Goal: Information Seeking & Learning: Learn about a topic

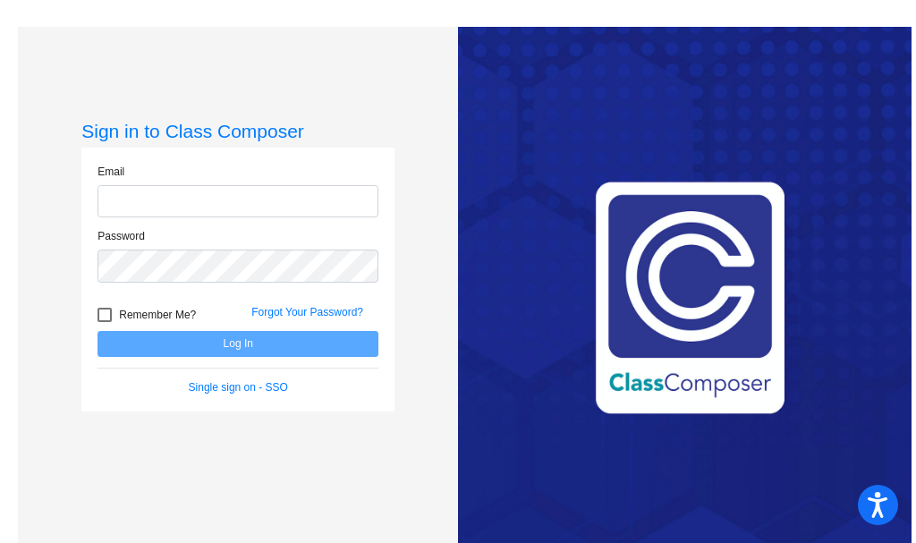
type input "[EMAIL_ADDRESS][DOMAIN_NAME]"
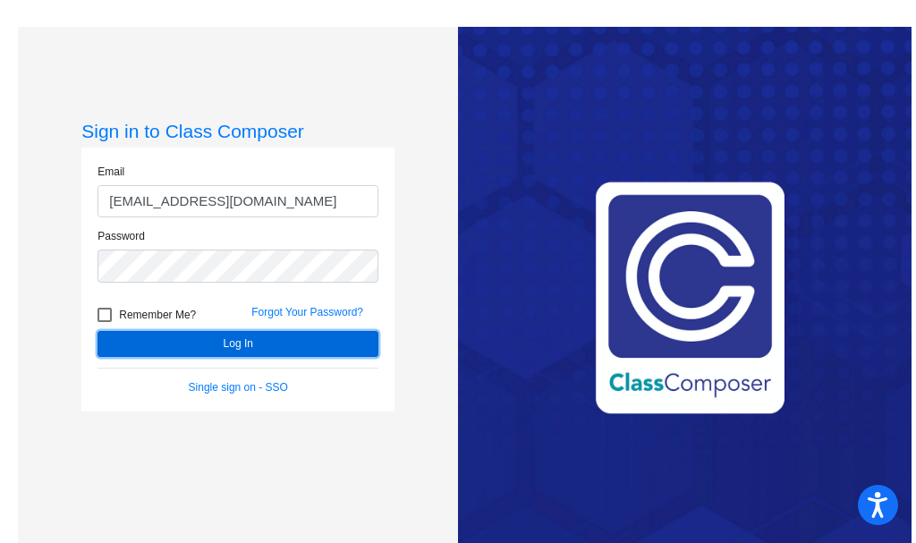
click at [249, 342] on button "Log In" at bounding box center [237, 344] width 281 height 26
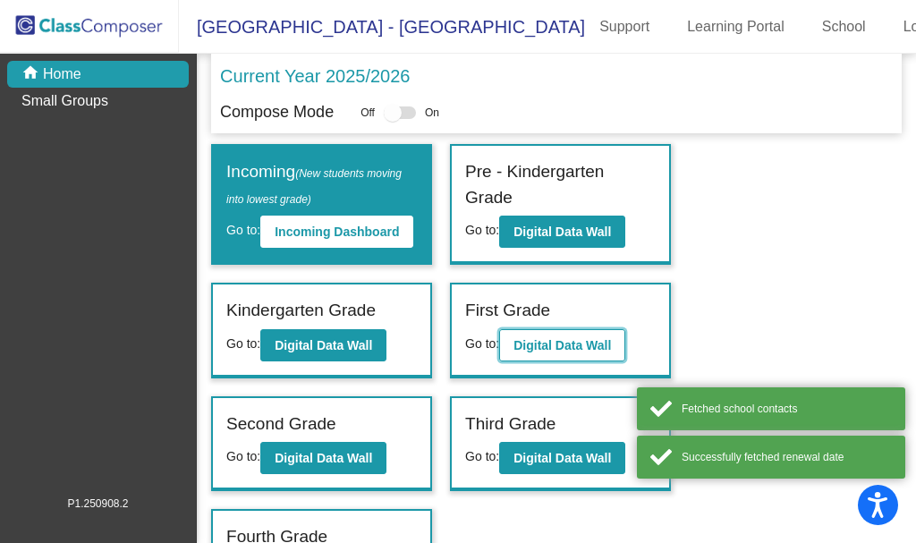
click at [555, 352] on b "Digital Data Wall" at bounding box center [561, 345] width 97 height 14
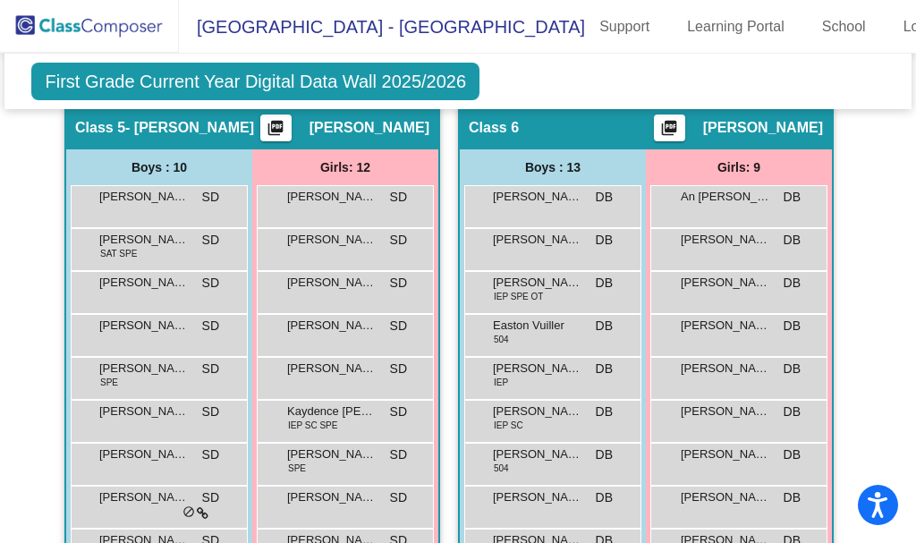
scroll to position [1878, 0]
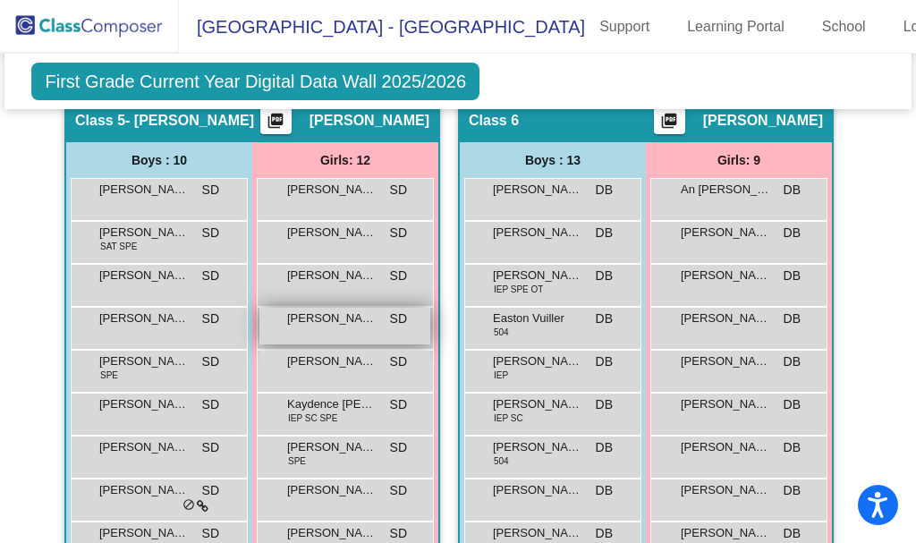
click at [368, 320] on span "[PERSON_NAME]" at bounding box center [331, 318] width 89 height 18
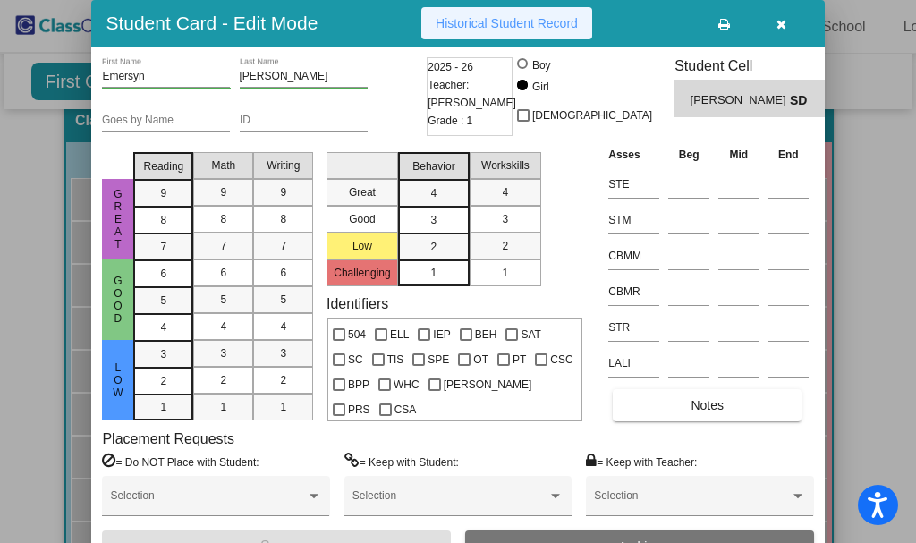
click at [542, 32] on button "Historical Student Record" at bounding box center [506, 23] width 171 height 32
click at [779, 26] on icon "button" at bounding box center [781, 24] width 10 height 13
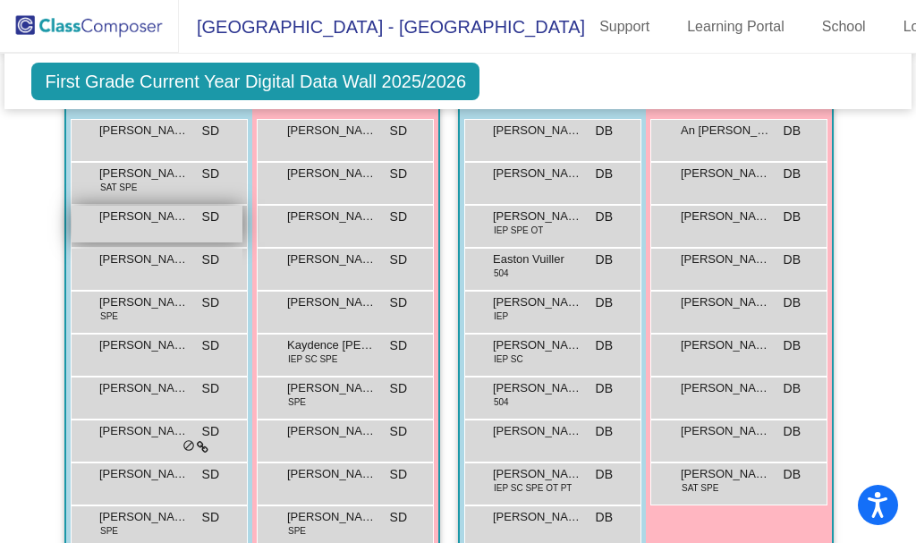
scroll to position [1968, 0]
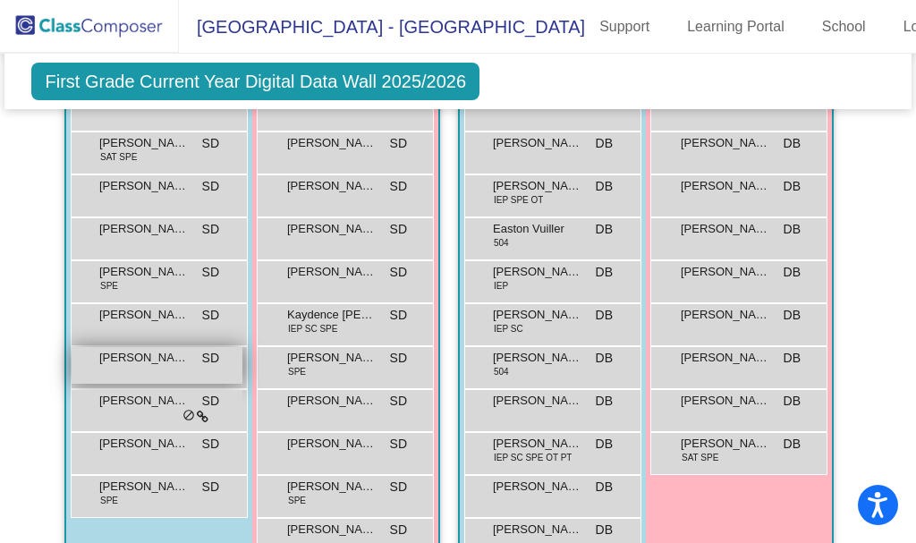
click at [157, 359] on span "[PERSON_NAME]" at bounding box center [143, 358] width 89 height 18
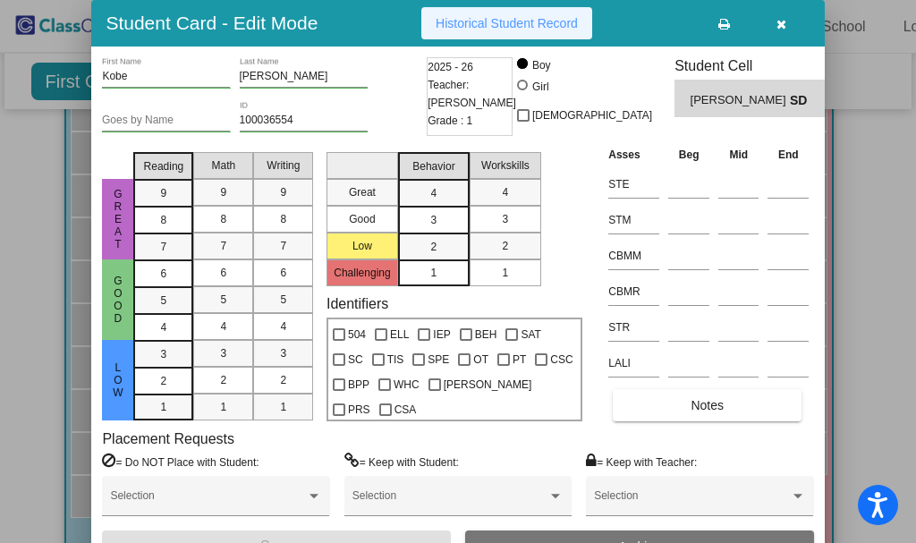
click at [541, 28] on span "Historical Student Record" at bounding box center [507, 23] width 142 height 14
click at [779, 24] on icon "button" at bounding box center [781, 24] width 10 height 13
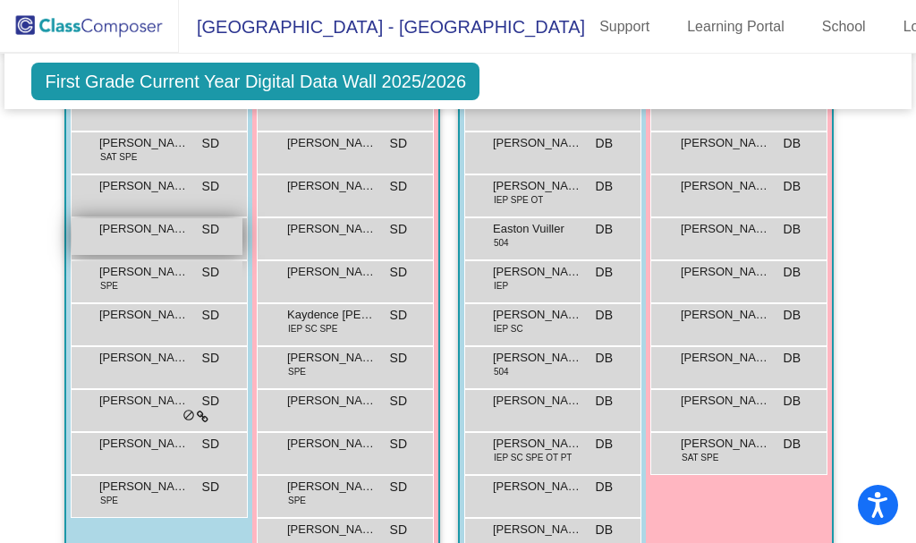
click at [168, 227] on span "[PERSON_NAME]" at bounding box center [143, 229] width 89 height 18
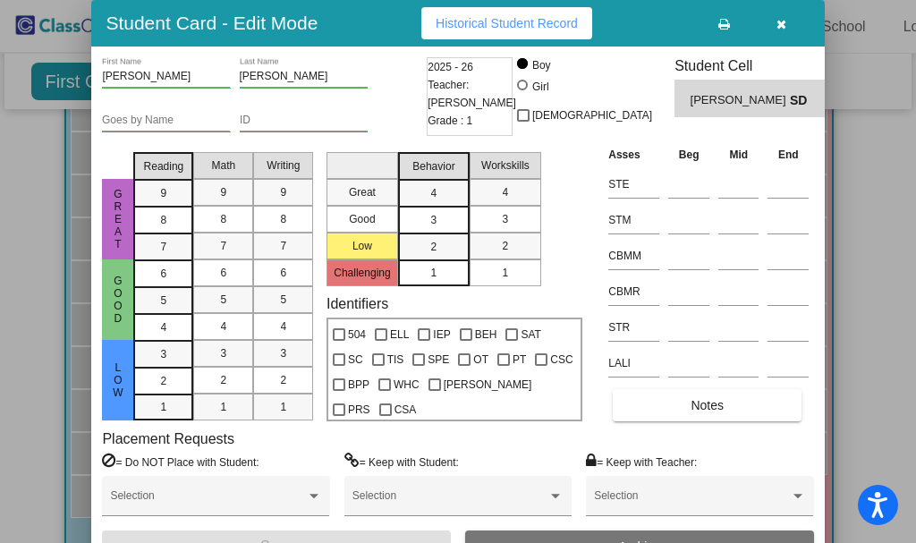
click at [526, 28] on span "Historical Student Record" at bounding box center [507, 23] width 142 height 14
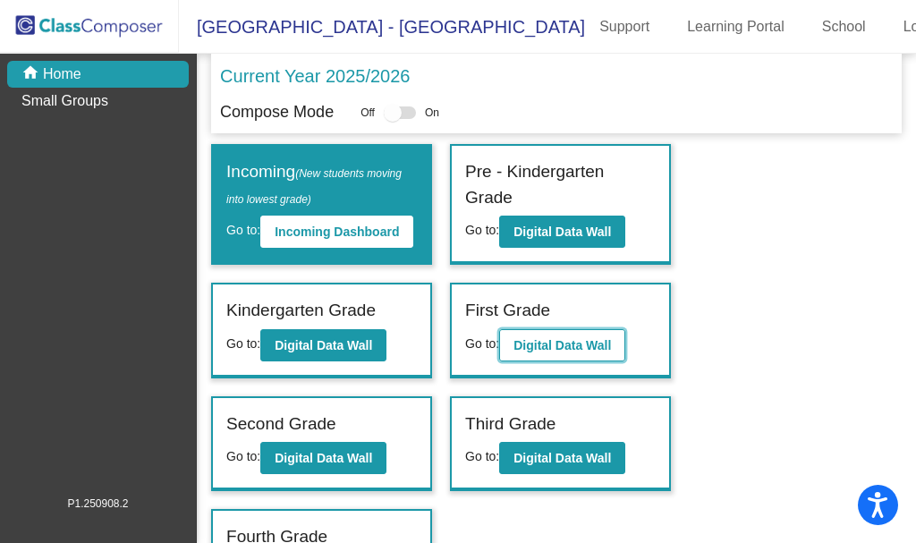
click at [584, 352] on b "Digital Data Wall" at bounding box center [561, 345] width 97 height 14
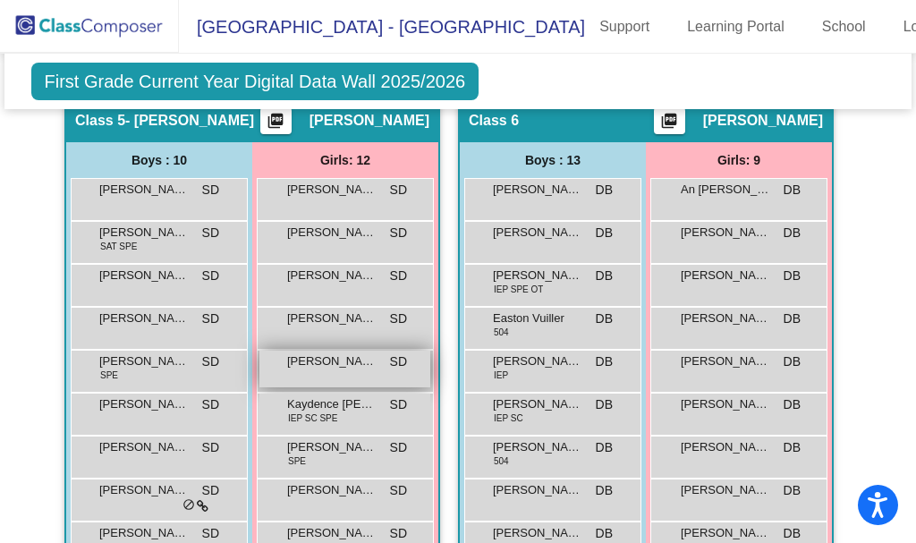
scroll to position [1968, 0]
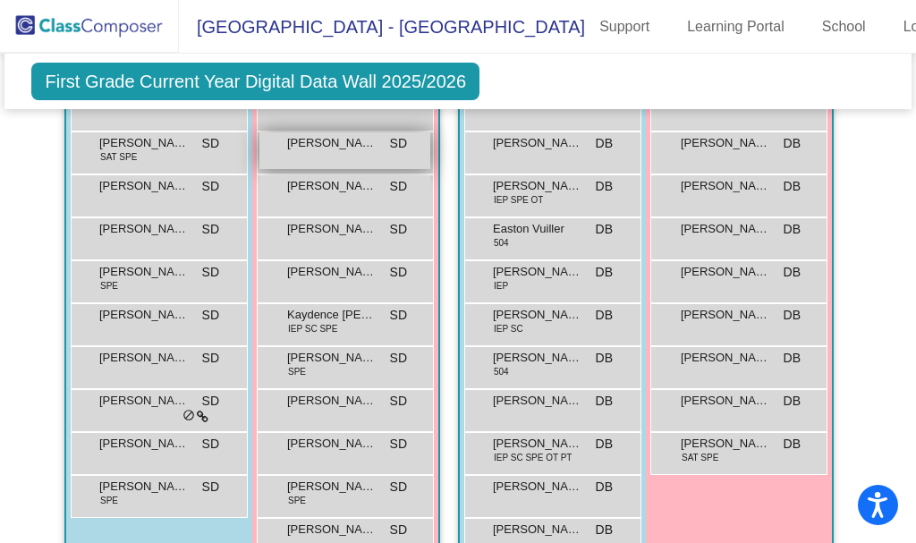
click at [320, 151] on span "[PERSON_NAME]" at bounding box center [331, 143] width 89 height 18
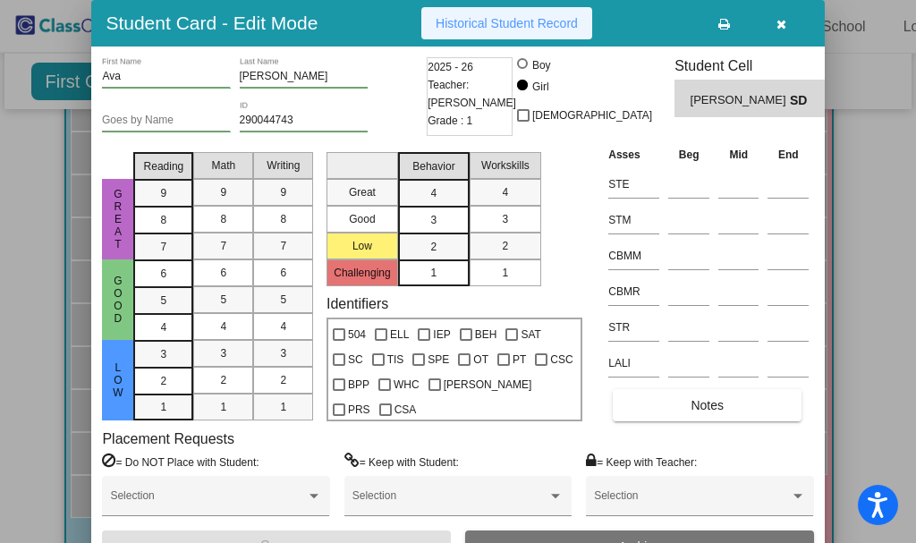
click at [484, 35] on button "Historical Student Record" at bounding box center [506, 23] width 171 height 32
click at [500, 21] on span "Historical Student Record" at bounding box center [507, 23] width 142 height 14
click at [780, 22] on icon "button" at bounding box center [781, 24] width 10 height 13
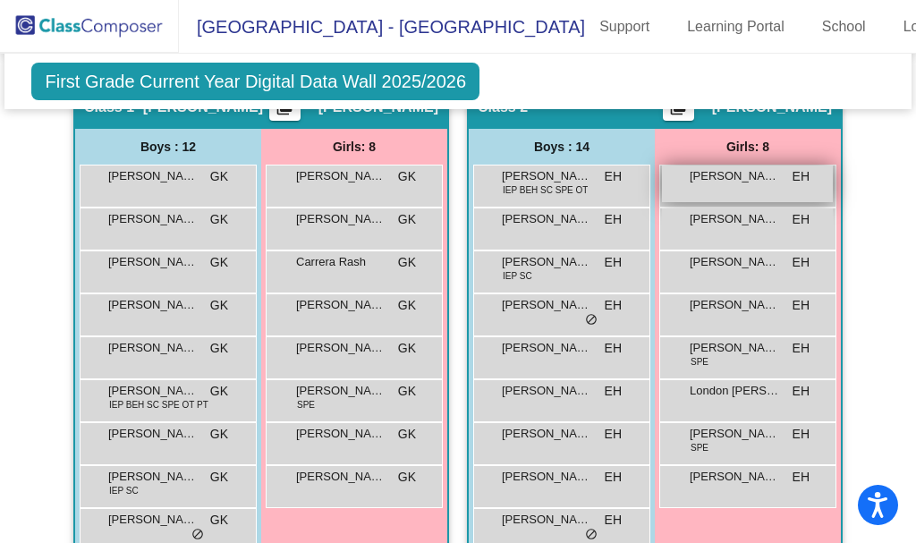
scroll to position [587, 0]
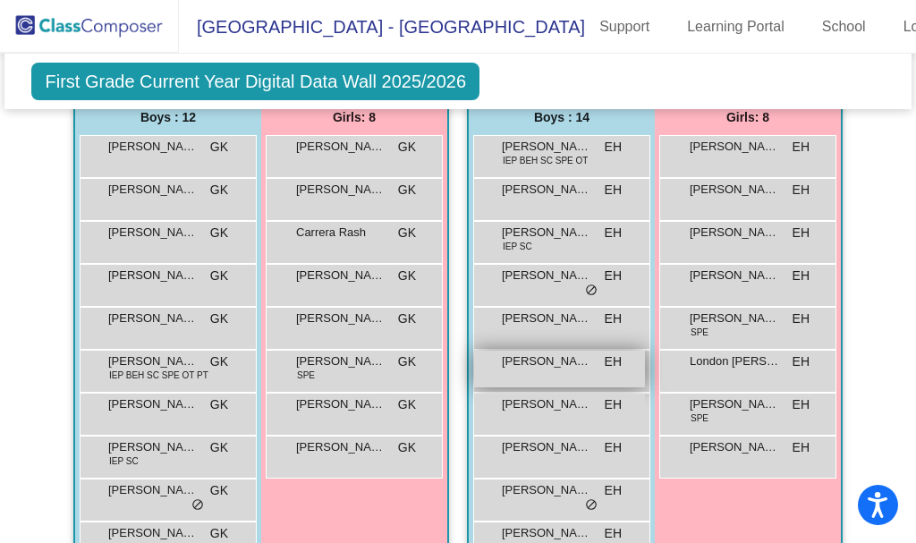
click at [559, 359] on span "[PERSON_NAME]" at bounding box center [546, 361] width 89 height 18
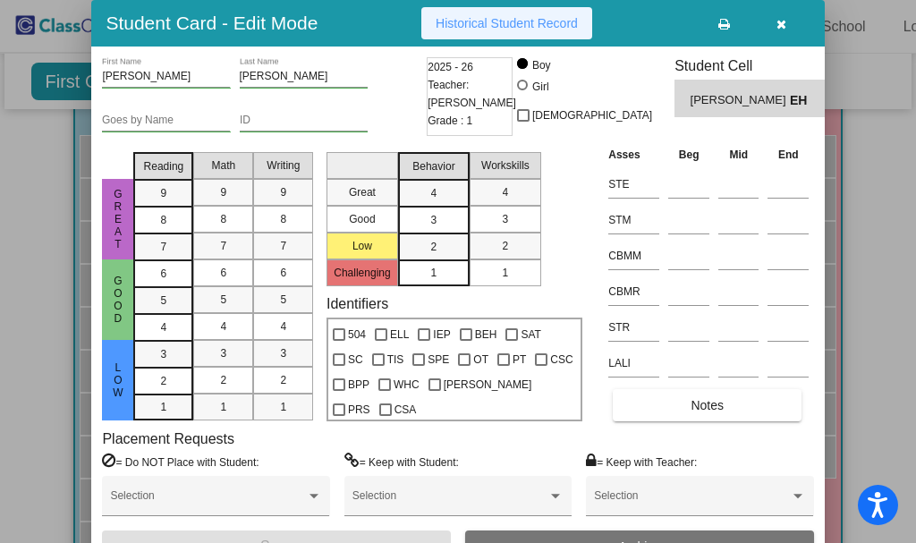
click at [541, 21] on span "Historical Student Record" at bounding box center [507, 23] width 142 height 14
